Goal: Task Accomplishment & Management: Complete application form

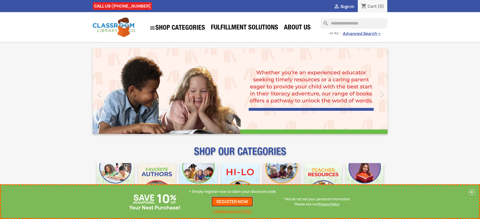
click at [232, 202] on link "REGISTER NOW" at bounding box center [232, 202] width 42 height 10
click at [232, 192] on p "+ Simply register now to claim your discount code" at bounding box center [232, 191] width 87 height 5
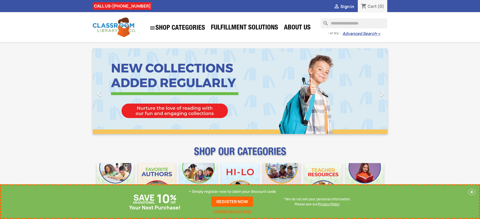
click at [232, 192] on p "+ Simply register now to claim your discount code" at bounding box center [232, 191] width 87 height 5
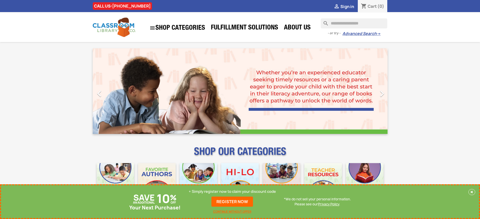
click at [232, 192] on p "+ Simply register now to claim your discount code" at bounding box center [232, 191] width 87 height 5
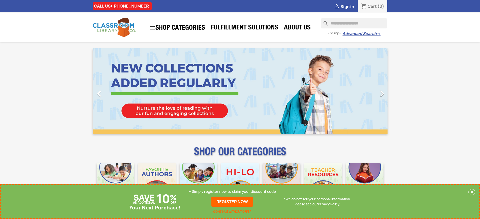
click at [232, 192] on p "+ Simply register now to claim your discount code" at bounding box center [232, 191] width 87 height 5
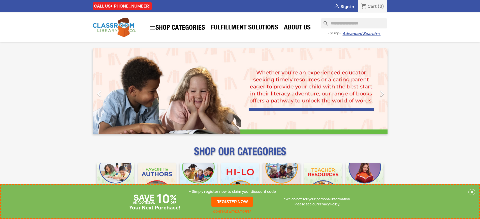
click at [232, 192] on p "+ Simply register now to claim your discount code" at bounding box center [232, 191] width 87 height 5
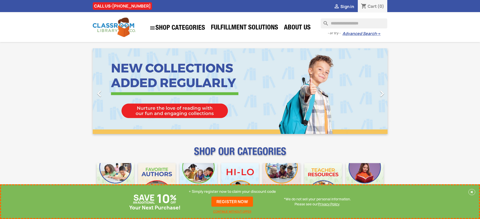
click at [232, 192] on p "+ Simply register now to claim your discount code" at bounding box center [232, 191] width 87 height 5
click at [232, 202] on link "REGISTER NOW" at bounding box center [232, 202] width 42 height 10
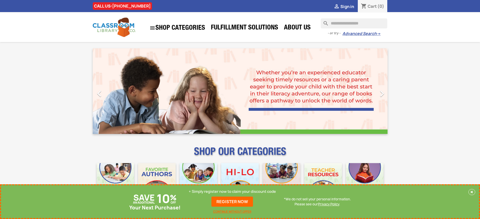
click at [232, 192] on p "+ Simply register now to claim your discount code" at bounding box center [232, 191] width 87 height 5
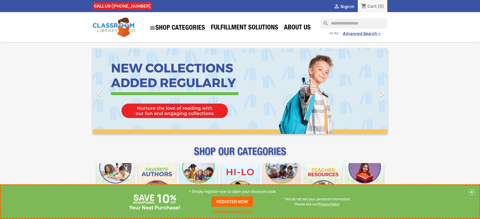
click at [232, 192] on p "+ Simply register now to claim your discount code" at bounding box center [232, 191] width 87 height 5
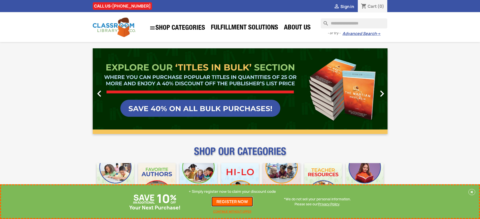
click at [232, 202] on link "REGISTER NOW" at bounding box center [232, 202] width 42 height 10
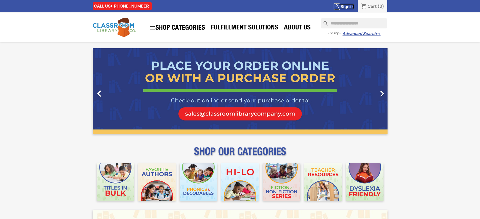
click at [347, 6] on span "Sign in" at bounding box center [347, 7] width 14 height 6
